Goal: Information Seeking & Learning: Learn about a topic

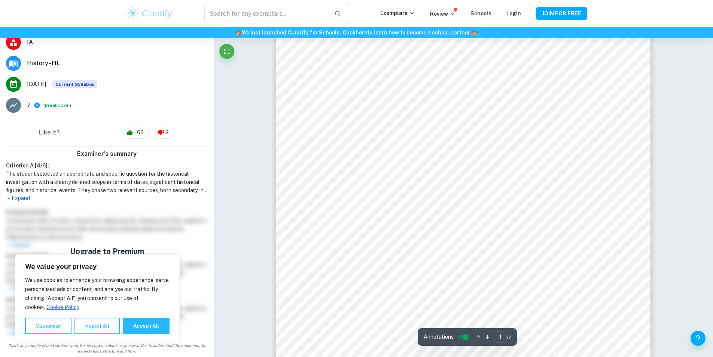
scroll to position [76, 0]
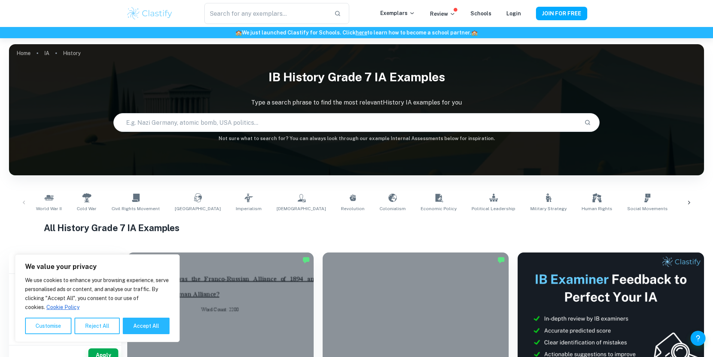
click at [304, 113] on input "text" at bounding box center [346, 122] width 465 height 21
type input "spanish civil war"
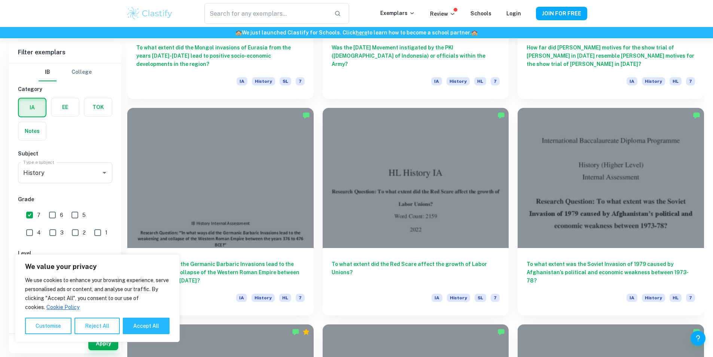
scroll to position [3183, 0]
